Goal: Task Accomplishment & Management: Manage account settings

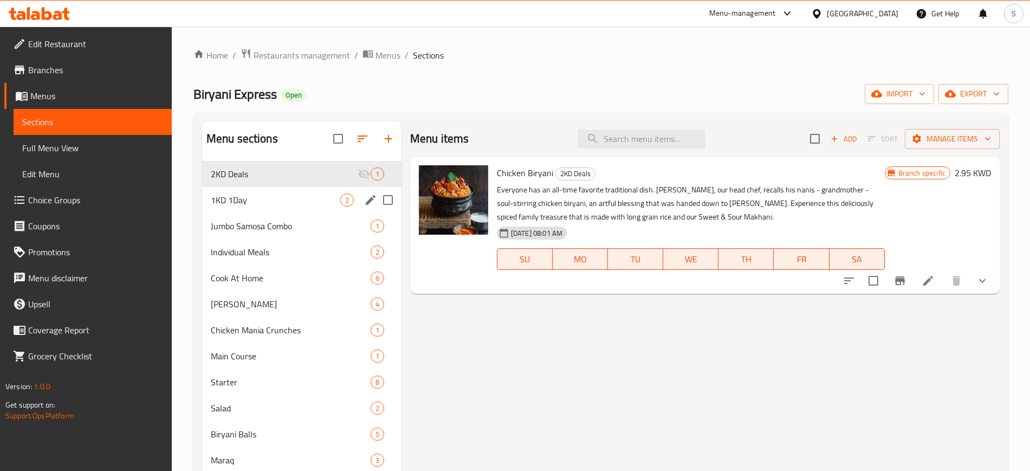
click at [308, 203] on span "1KD 1Day" at bounding box center [275, 199] width 129 height 13
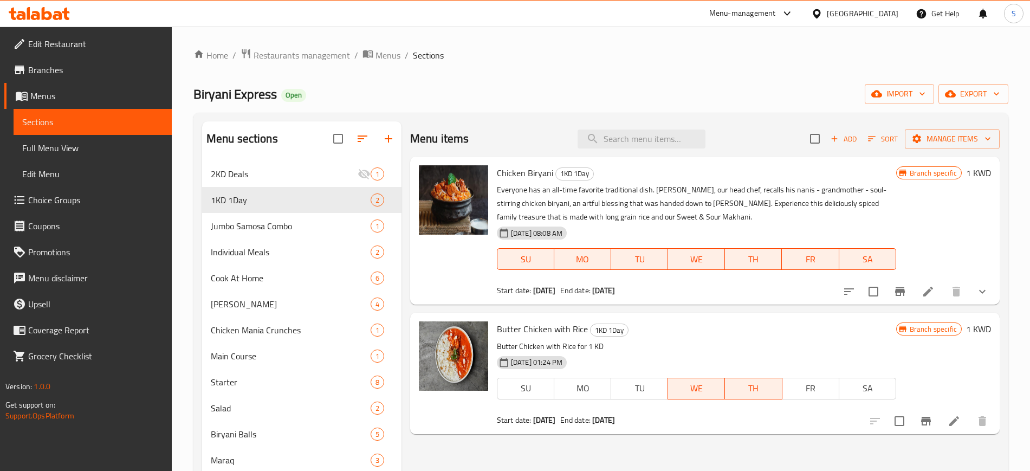
click at [697, 393] on span "WE" at bounding box center [696, 388] width 48 height 16
click at [761, 393] on span "TH" at bounding box center [753, 388] width 48 height 16
click at [951, 423] on icon at bounding box center [954, 421] width 10 height 10
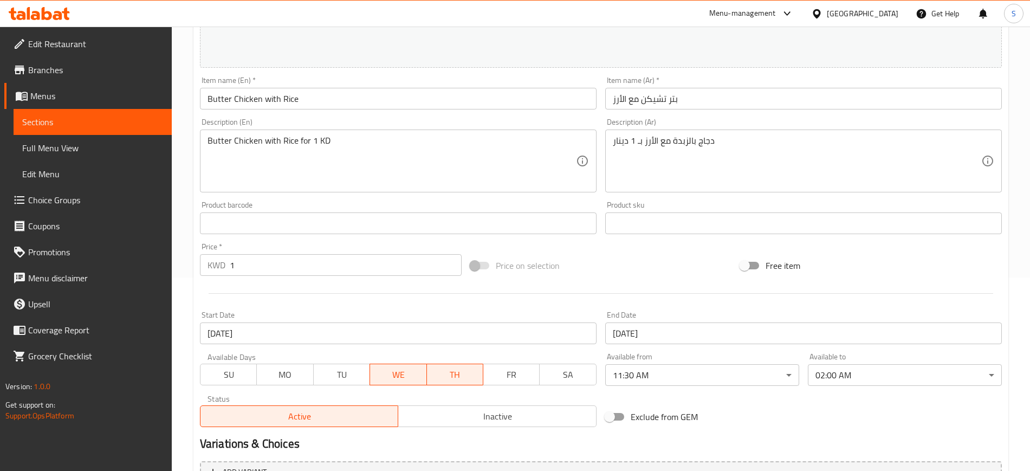
scroll to position [203, 0]
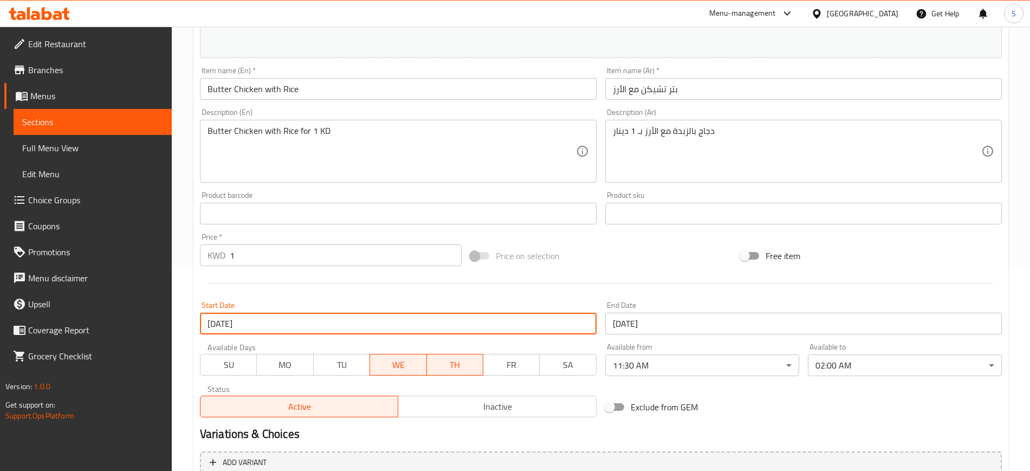
click at [276, 320] on input "[DATE]" at bounding box center [398, 324] width 397 height 22
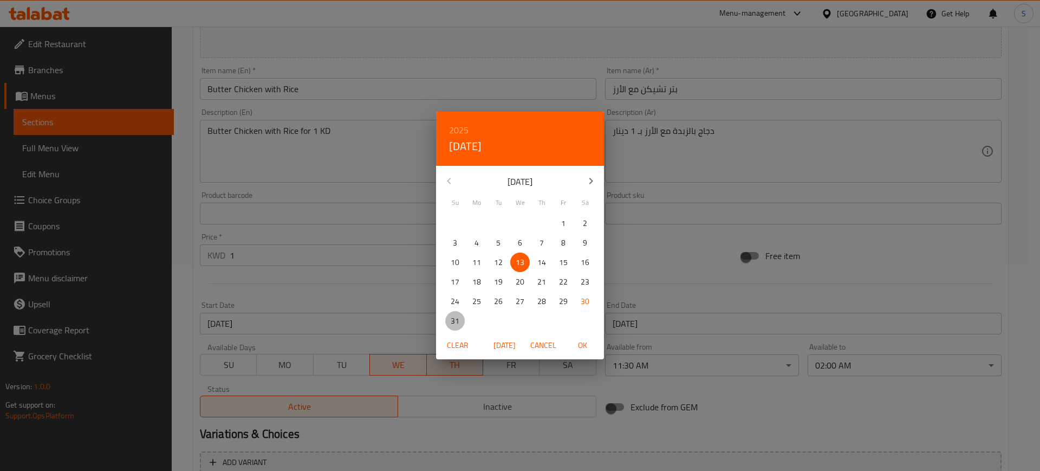
click at [460, 316] on span "31" at bounding box center [455, 321] width 20 height 14
click at [582, 346] on span "OK" at bounding box center [582, 346] width 26 height 14
type input "[DATE]"
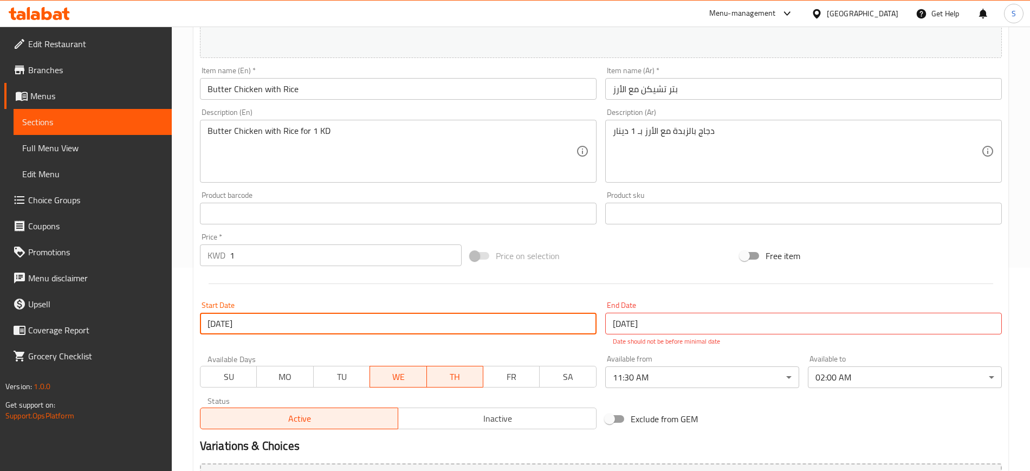
click at [671, 317] on input "[DATE]" at bounding box center [803, 324] width 397 height 22
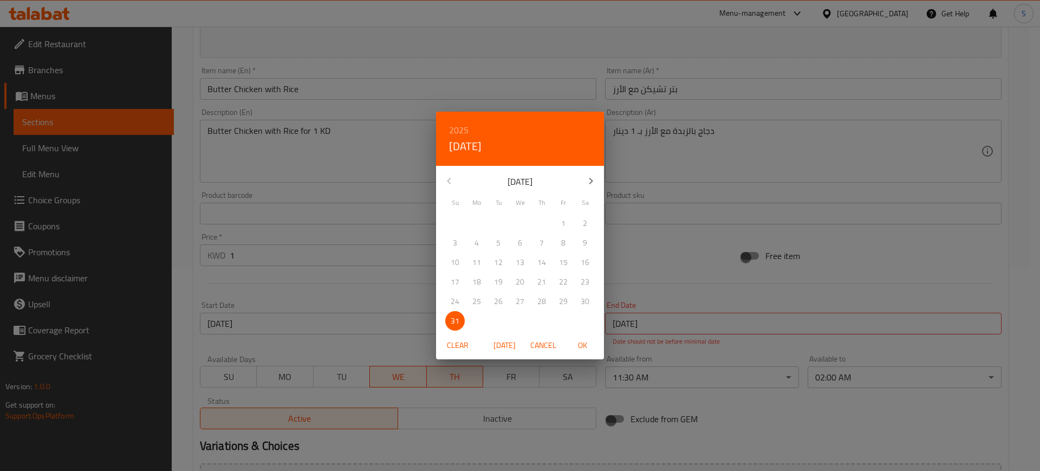
click at [585, 342] on span "OK" at bounding box center [582, 346] width 26 height 14
type input "[DATE]"
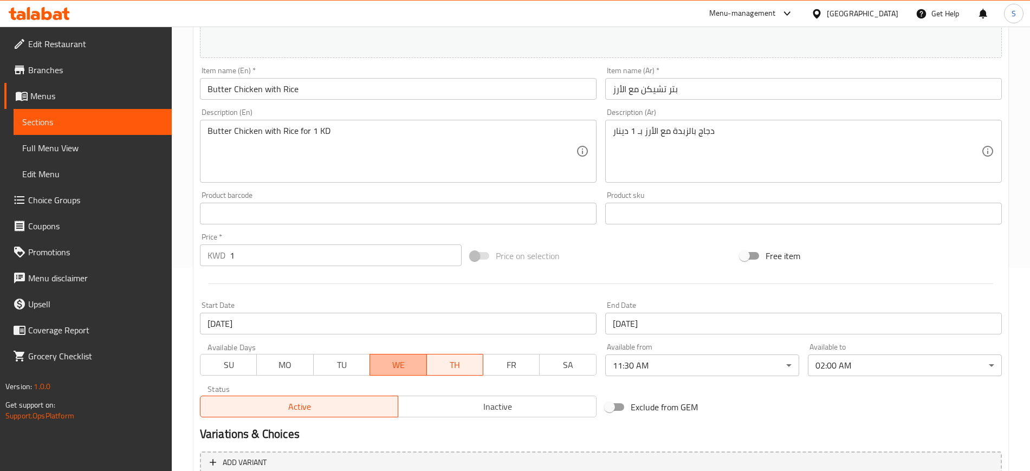
click at [407, 368] on span "WE" at bounding box center [398, 365] width 48 height 16
click at [446, 366] on span "TH" at bounding box center [455, 365] width 48 height 16
click at [240, 362] on span "SU" at bounding box center [229, 365] width 48 height 16
click at [289, 366] on span "MO" at bounding box center [285, 365] width 48 height 16
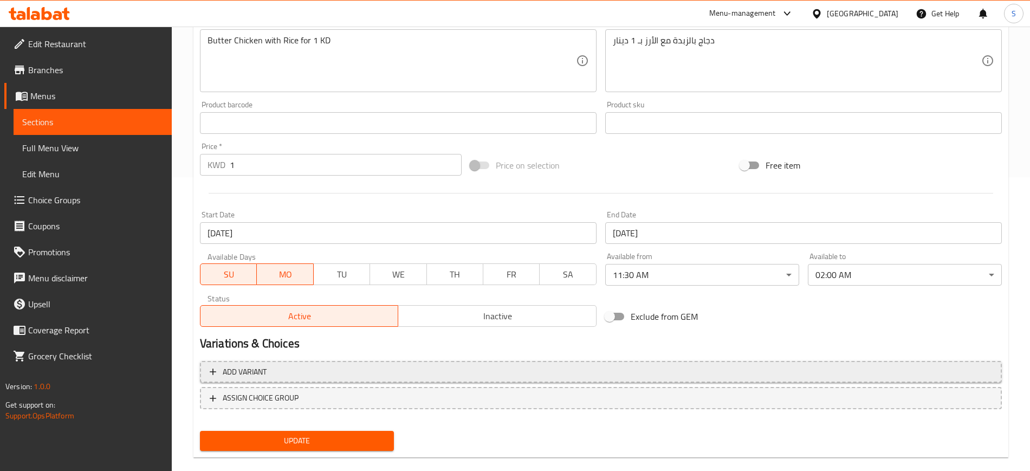
scroll to position [310, 0]
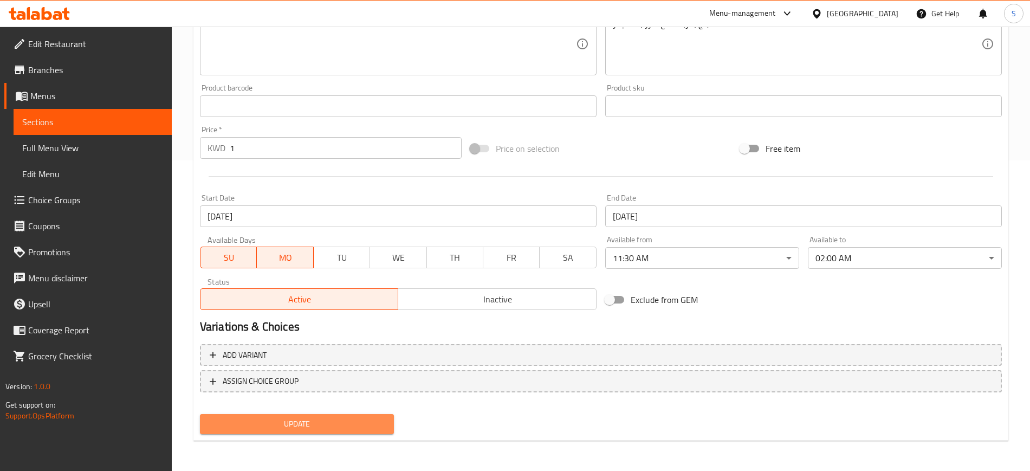
click at [347, 421] on span "Update" at bounding box center [297, 424] width 177 height 14
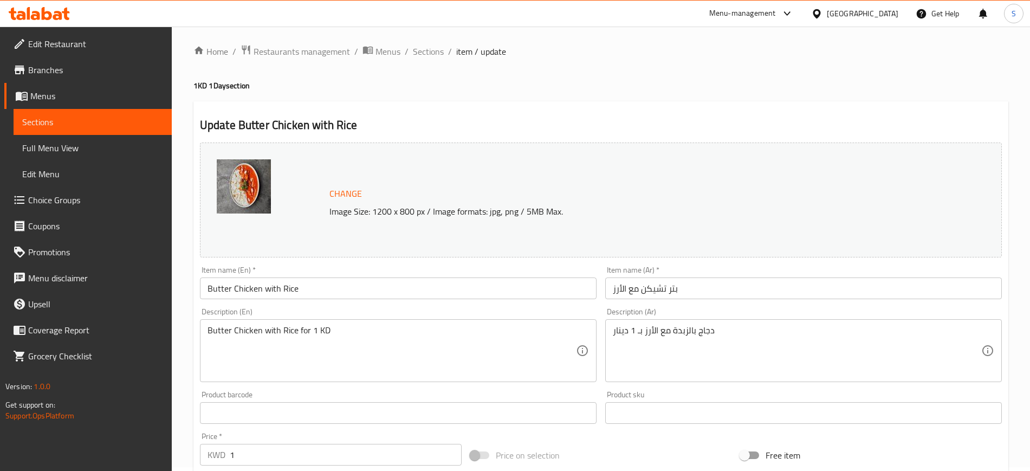
scroll to position [0, 0]
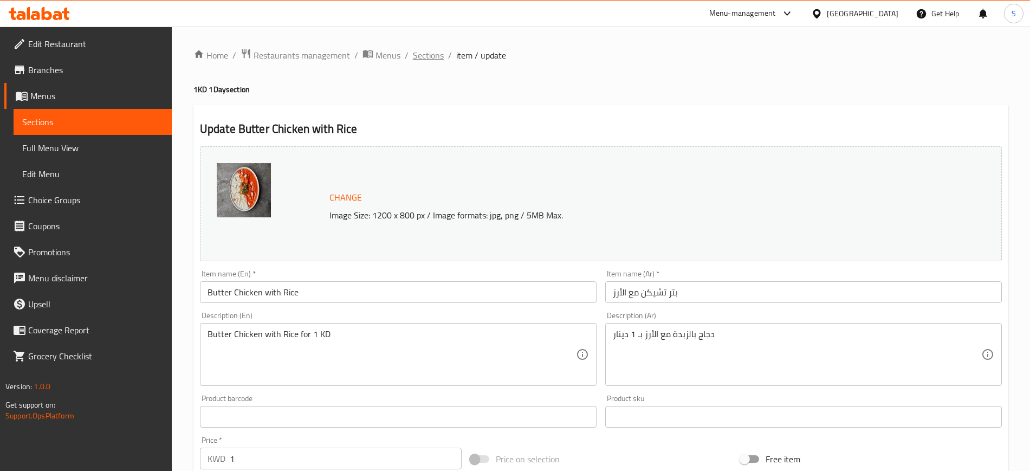
click at [422, 57] on span "Sections" at bounding box center [428, 55] width 31 height 13
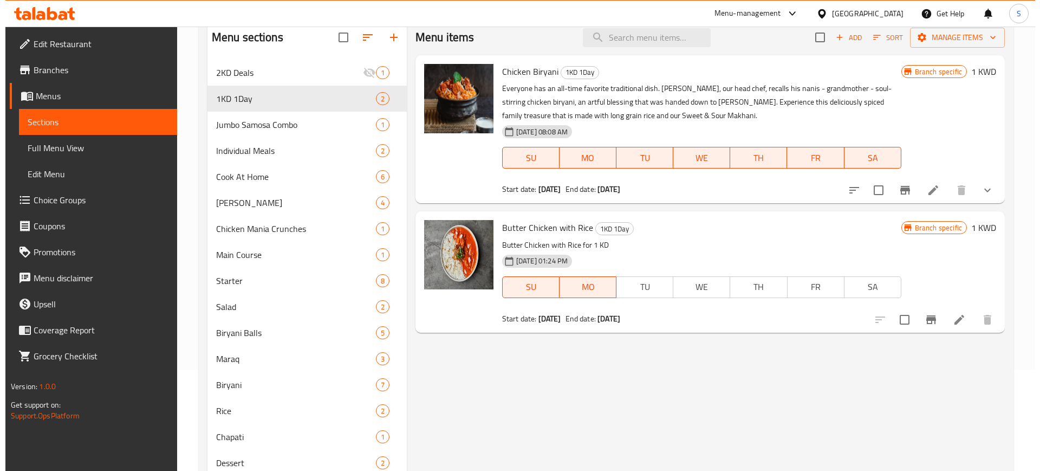
scroll to position [167, 0]
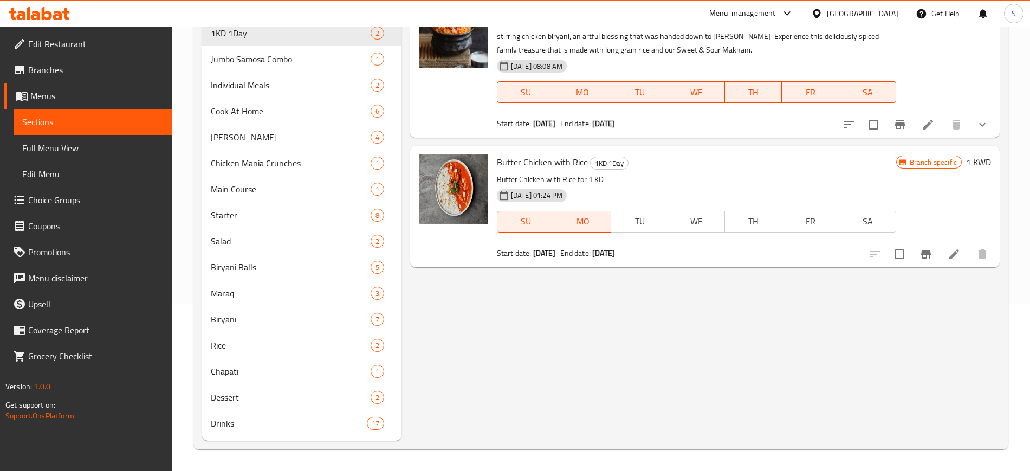
click at [925, 254] on icon "Branch-specific-item" at bounding box center [926, 254] width 10 height 9
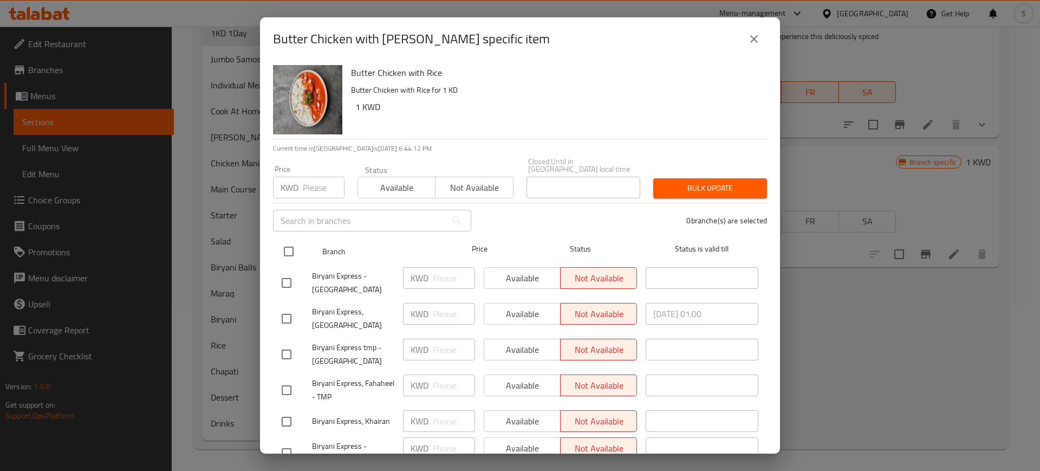
click at [291, 243] on input "checkbox" at bounding box center [288, 251] width 23 height 23
checkbox input "true"
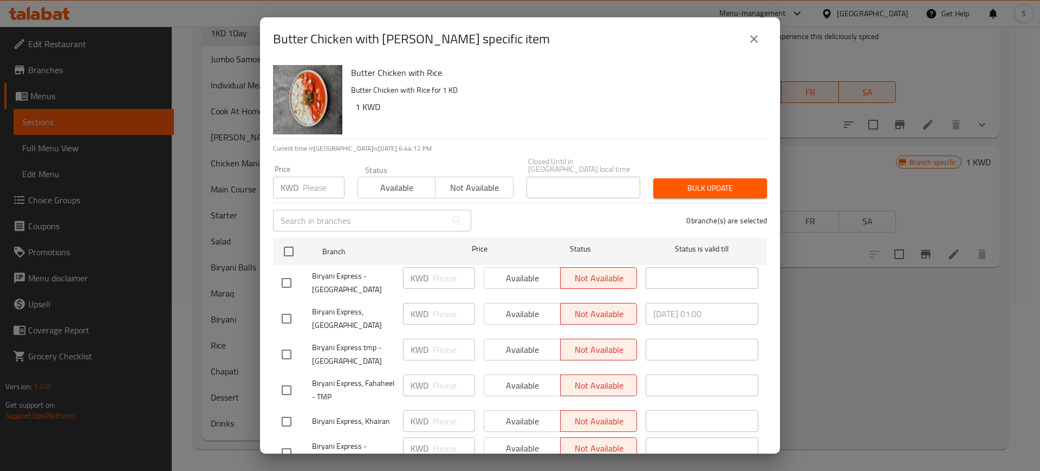
checkbox input "true"
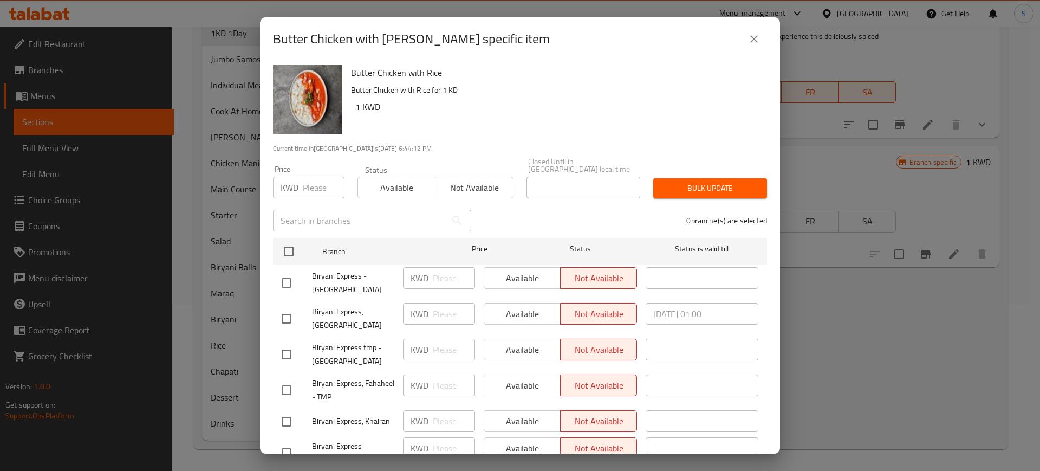
checkbox input "true"
click at [404, 180] on span "Available" at bounding box center [396, 188] width 69 height 16
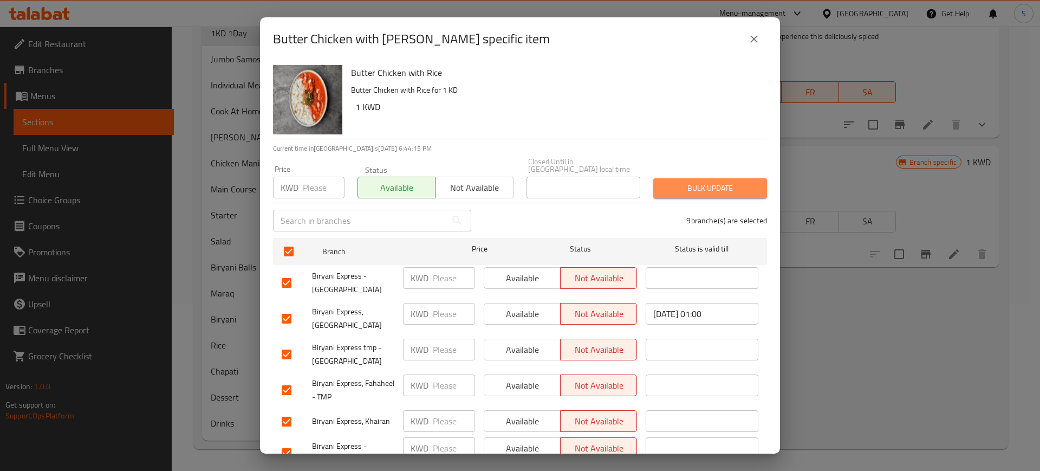
click at [705, 181] on span "Bulk update" at bounding box center [710, 188] width 96 height 14
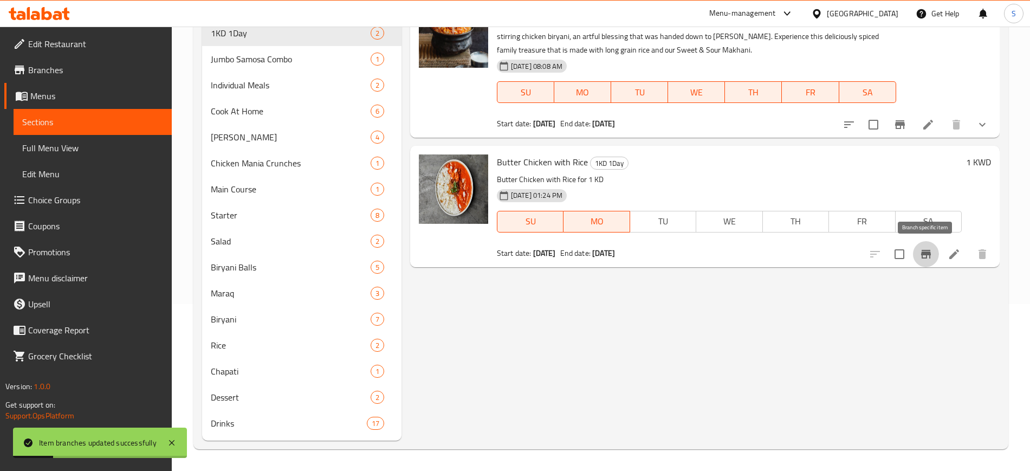
click at [925, 255] on icon "Branch-specific-item" at bounding box center [925, 254] width 13 height 13
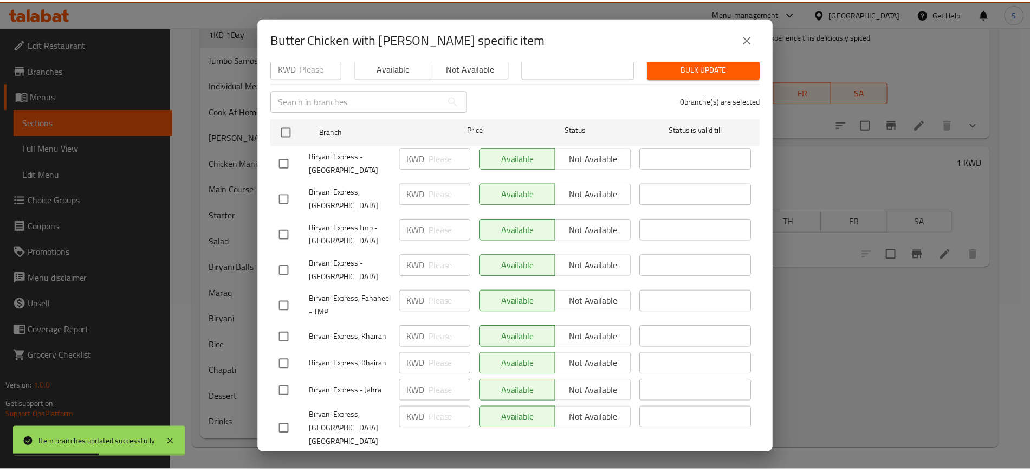
scroll to position [0, 0]
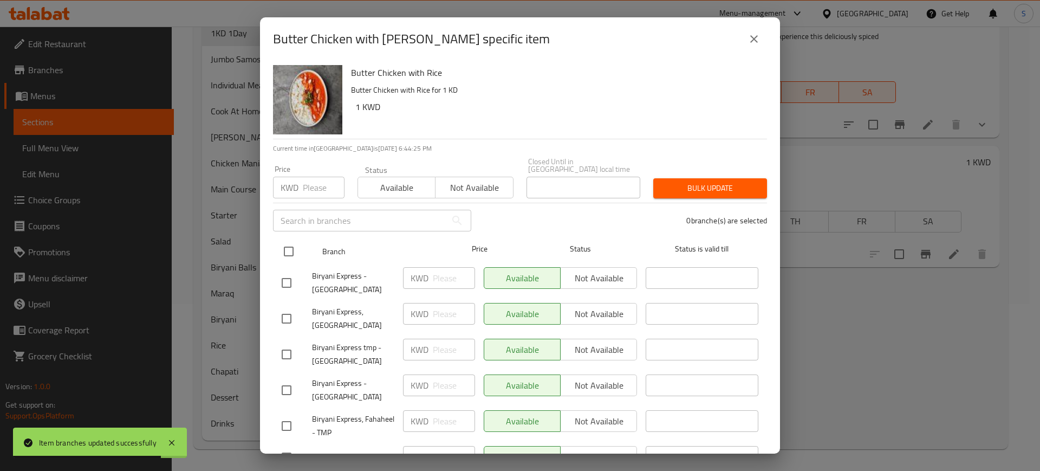
click at [290, 243] on input "checkbox" at bounding box center [288, 251] width 23 height 23
checkbox input "true"
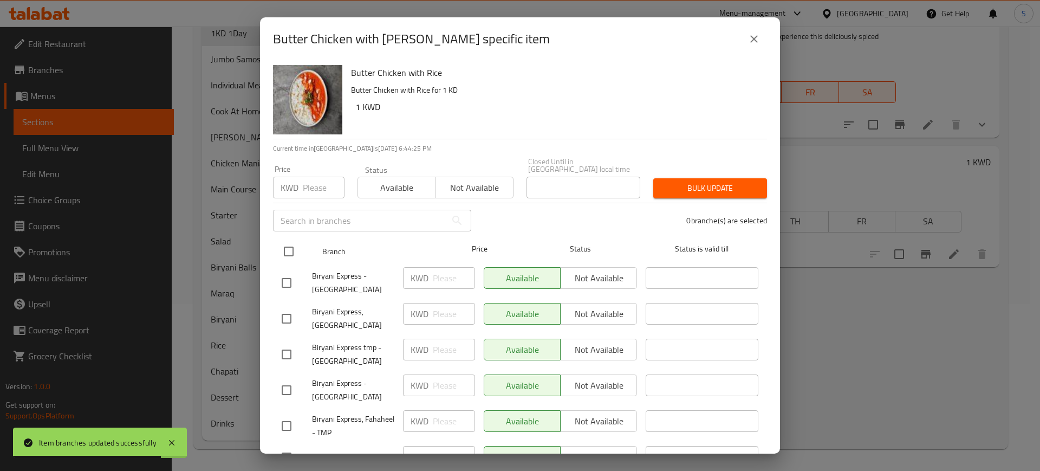
checkbox input "true"
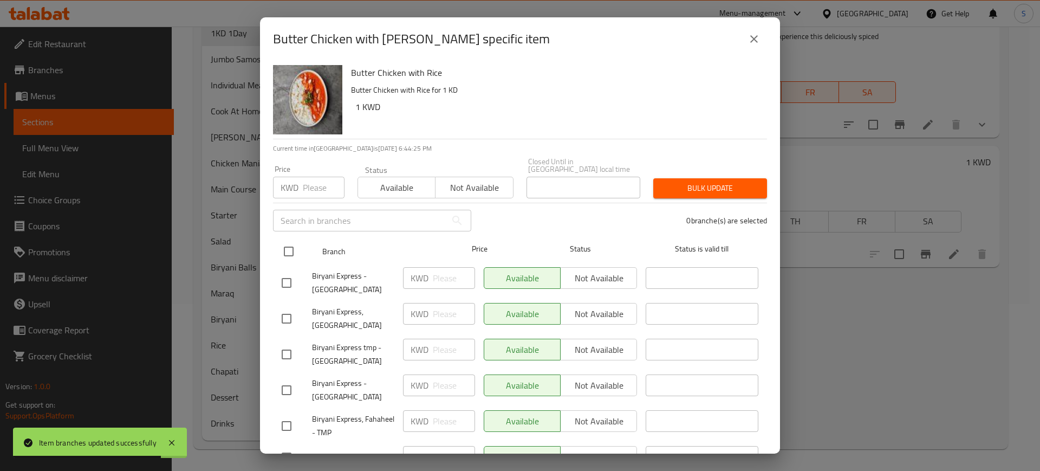
checkbox input "true"
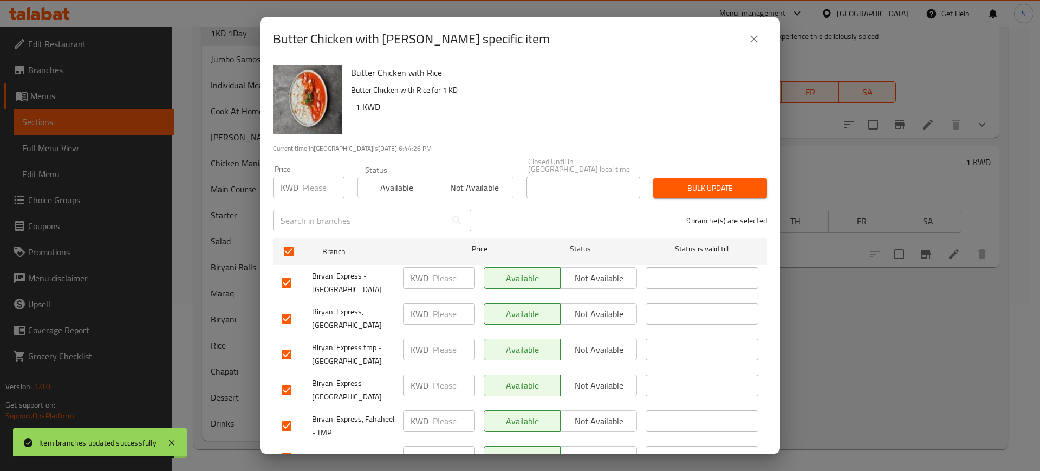
click at [310, 182] on input "number" at bounding box center [324, 188] width 42 height 22
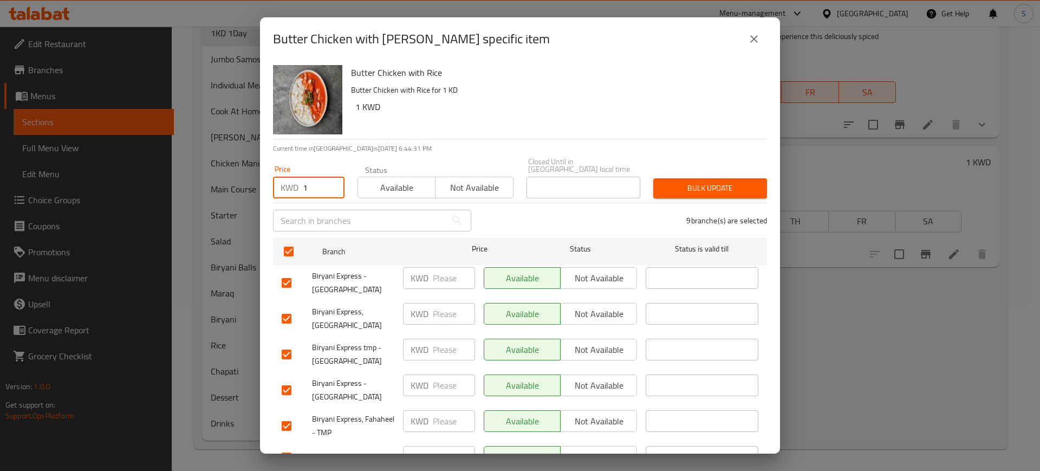
type input "1"
click at [699, 181] on span "Bulk update" at bounding box center [710, 188] width 96 height 14
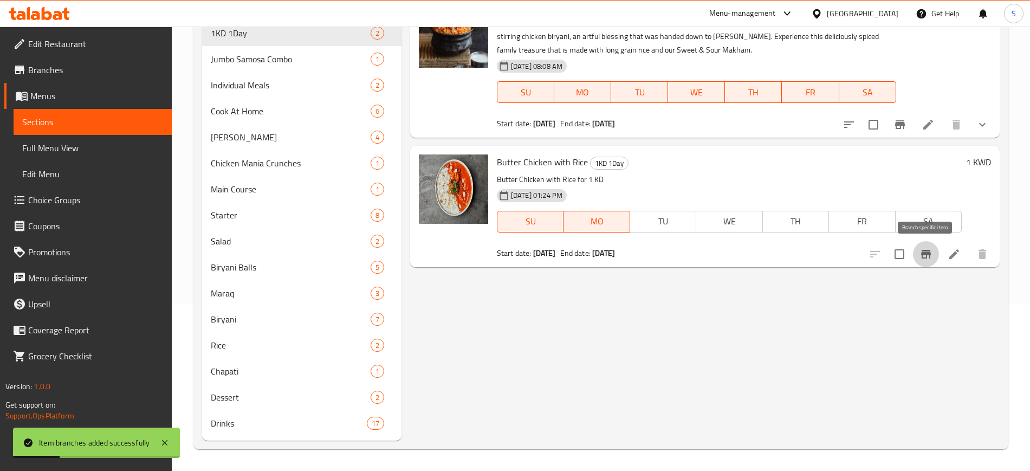
click at [928, 256] on icon "Branch-specific-item" at bounding box center [925, 254] width 13 height 13
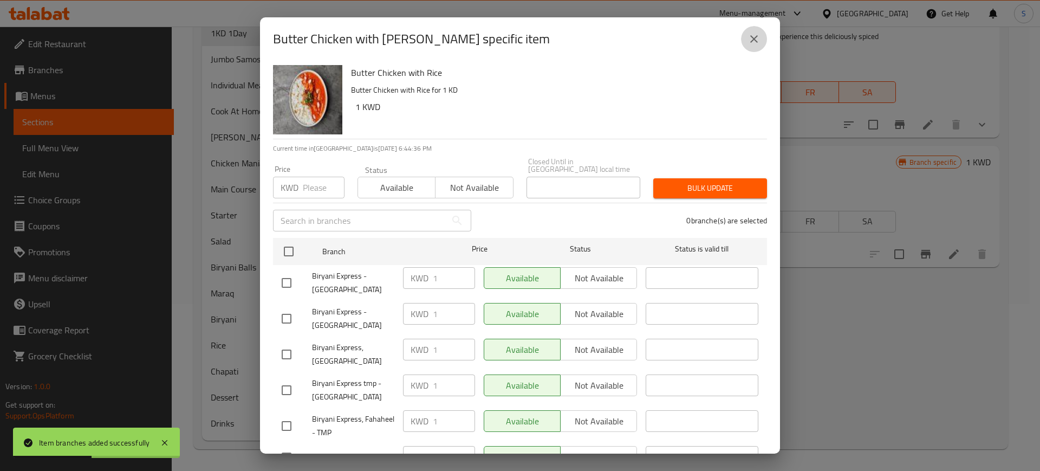
click at [754, 39] on icon "close" at bounding box center [754, 39] width 8 height 8
